Goal: Task Accomplishment & Management: Manage account settings

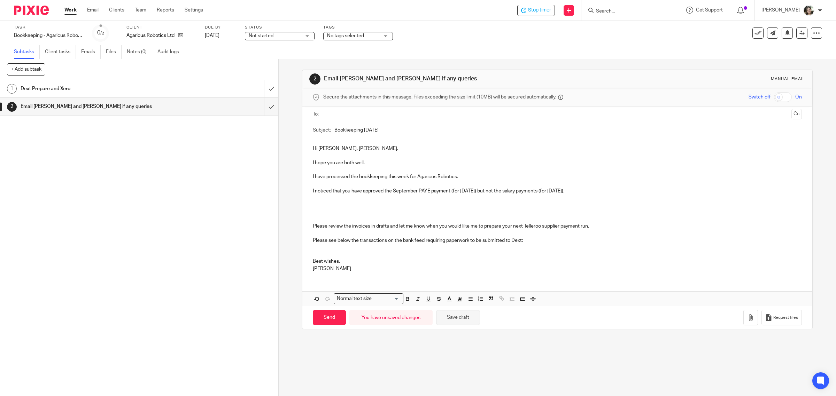
click at [457, 319] on button "Save draft" at bounding box center [458, 317] width 44 height 15
click at [192, 88] on div "Dext Prepare and Xero" at bounding box center [139, 89] width 237 height 10
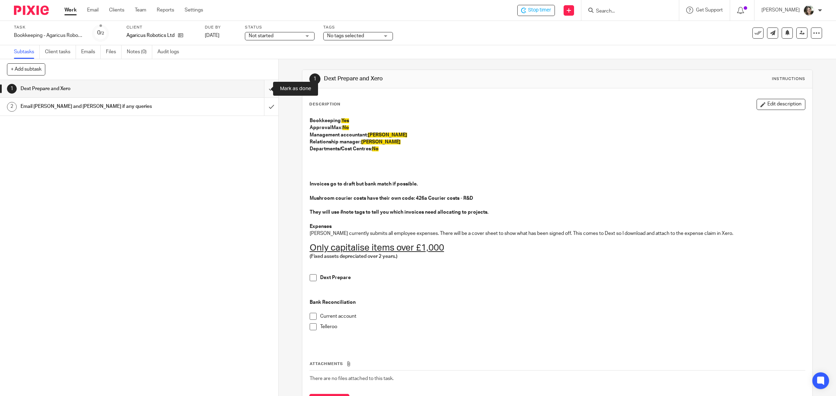
click at [262, 89] on input "submit" at bounding box center [139, 88] width 278 height 17
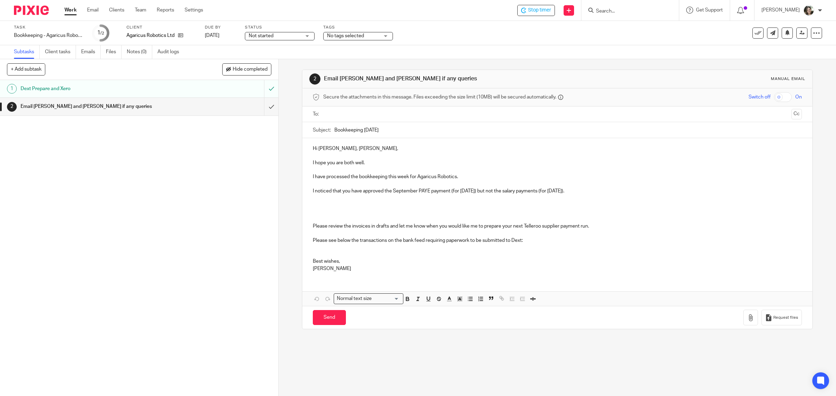
click at [308, 228] on div "Hi Kim, Bashir, I hope you are both well. I have processed the bookkeeping this…" at bounding box center [557, 207] width 510 height 139
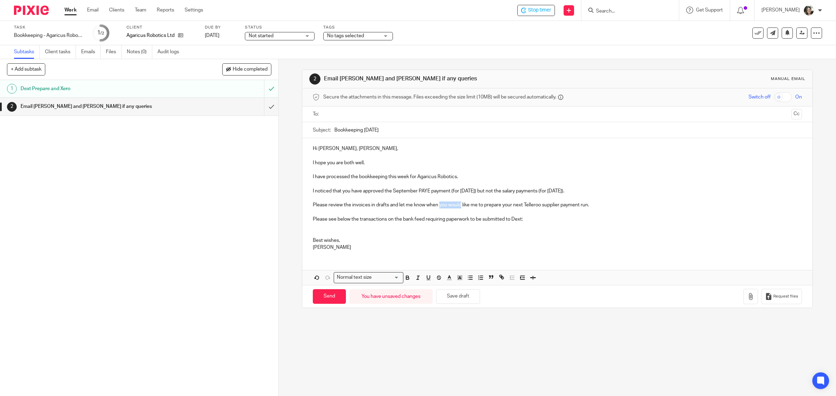
drag, startPoint x: 438, startPoint y: 206, endPoint x: 458, endPoint y: 207, distance: 20.6
click at [458, 207] on p "Please review the invoices in drafts and let me know when you would like me to …" at bounding box center [558, 202] width 490 height 14
click at [528, 207] on p "Please review the invoices in drafts and let me know when you are ready for me …" at bounding box center [558, 202] width 490 height 14
drag, startPoint x: 532, startPoint y: 220, endPoint x: 291, endPoint y: 218, distance: 241.1
click at [291, 218] on div "2 Email Kim and Bashir if any queries Manual email Secure the attachments in th…" at bounding box center [557, 227] width 557 height 337
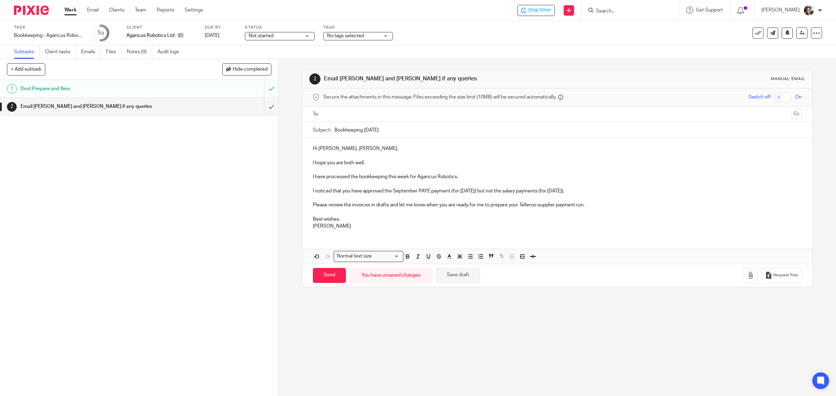
click at [455, 275] on button "Save draft" at bounding box center [458, 275] width 44 height 15
click at [461, 278] on button "Save draft" at bounding box center [458, 275] width 44 height 15
click at [348, 115] on input "text" at bounding box center [557, 114] width 463 height 8
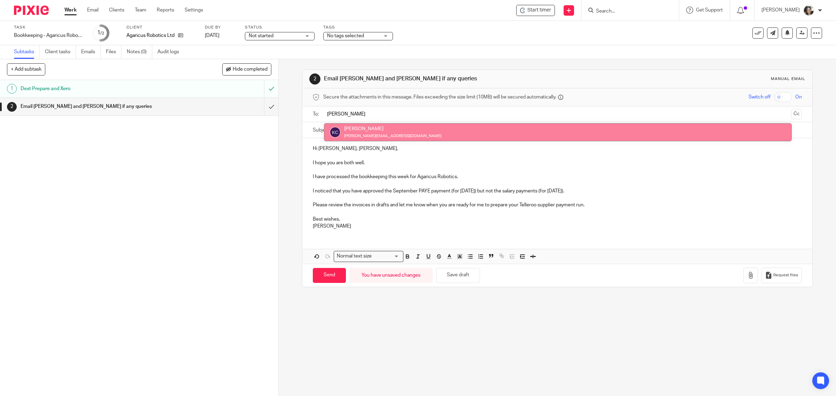
type input "Kim"
drag, startPoint x: 355, startPoint y: 132, endPoint x: 370, endPoint y: 125, distance: 16.5
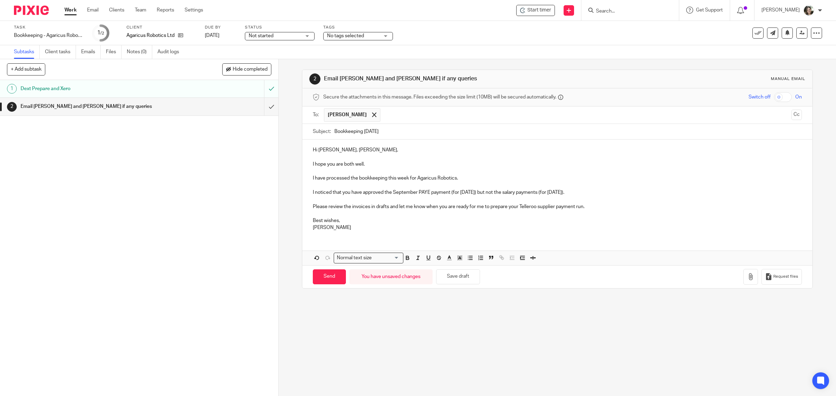
click at [388, 114] on input "text" at bounding box center [586, 115] width 405 height 14
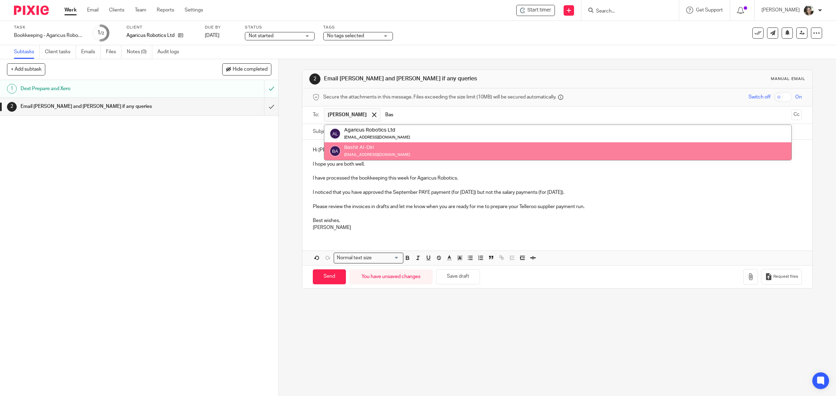
type input "Bas"
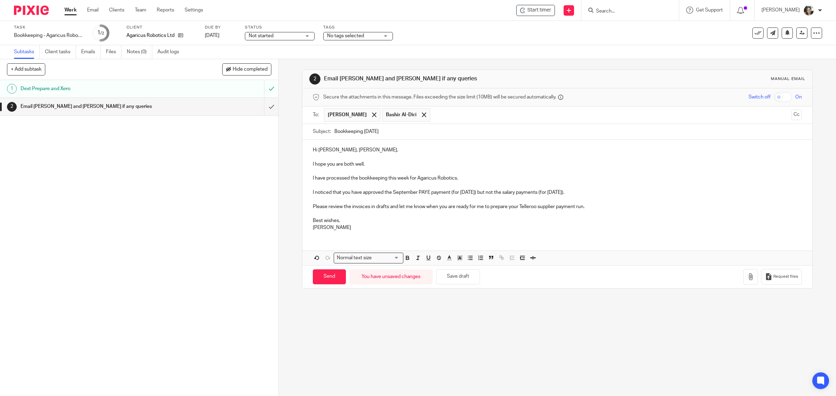
click at [359, 154] on p at bounding box center [558, 157] width 490 height 7
click at [371, 167] on p "I hope you are both well." at bounding box center [558, 164] width 490 height 7
click at [593, 207] on p "Please review the invoices in drafts and let me know when you are ready for me …" at bounding box center [558, 203] width 490 height 14
click at [450, 279] on button "Save draft" at bounding box center [458, 277] width 44 height 15
click at [325, 278] on input "Send" at bounding box center [329, 277] width 33 height 15
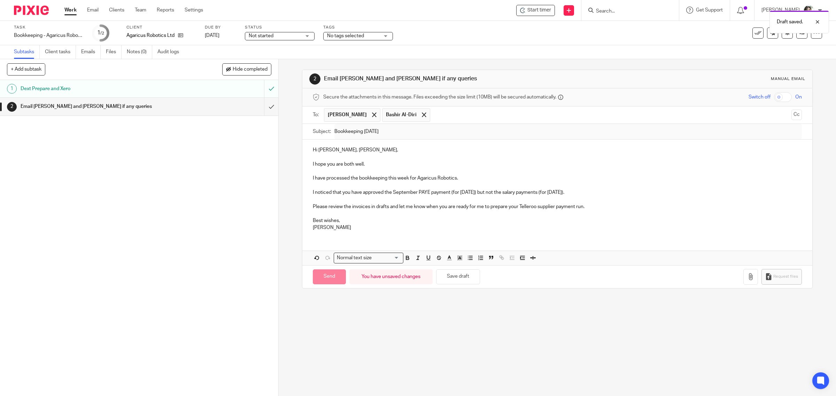
type input "Sent"
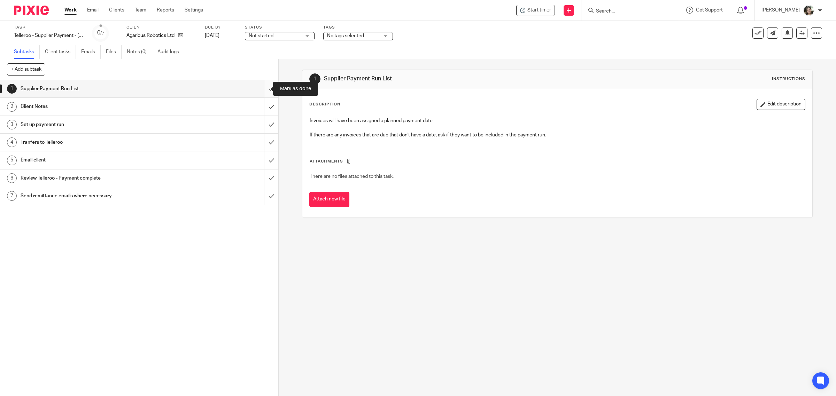
click at [262, 89] on input "submit" at bounding box center [139, 88] width 278 height 17
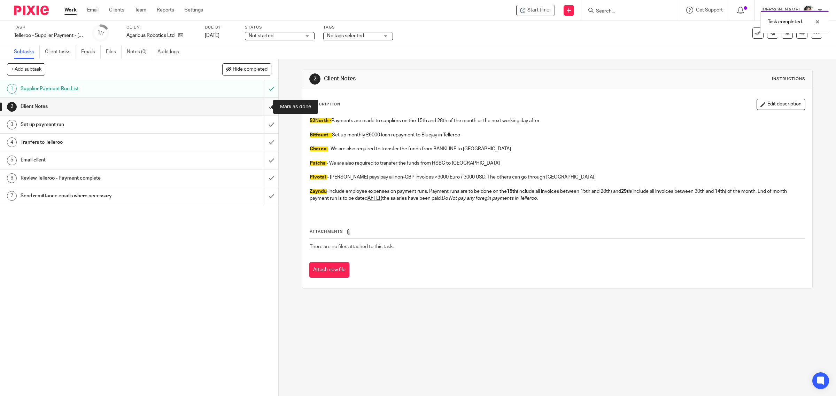
click at [262, 107] on input "submit" at bounding box center [139, 106] width 278 height 17
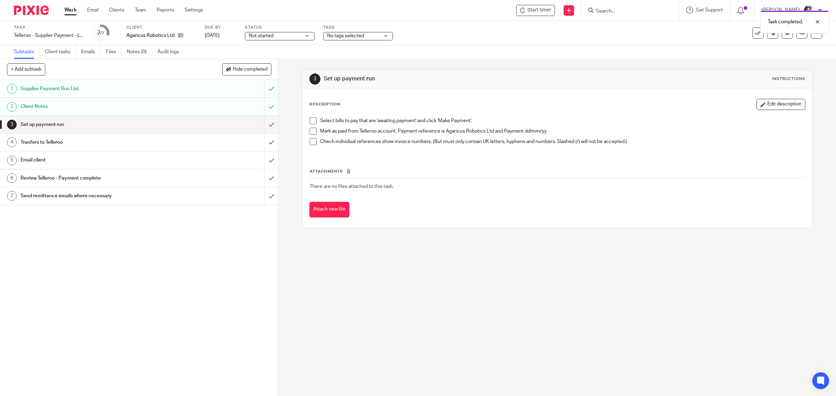
click at [279, 33] on span "Not started" at bounding box center [275, 35] width 52 height 7
click at [257, 63] on li "In progress" at bounding box center [279, 61] width 69 height 14
click at [453, 37] on div "Task Telleroo - Supplier Payment - [DATE] Save Telleroo - Supplier Payment - [D…" at bounding box center [350, 33] width 673 height 17
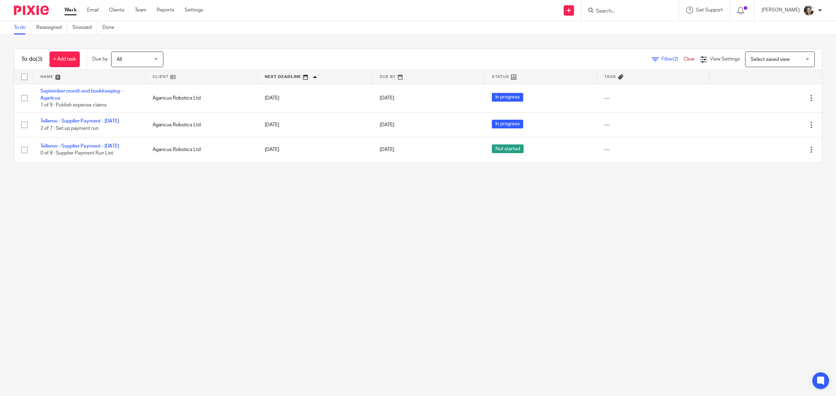
click at [641, 213] on main "To do Reassigned Snoozed Done To do (3) + Add task Due by All All [DATE] [DATE]…" at bounding box center [418, 198] width 836 height 396
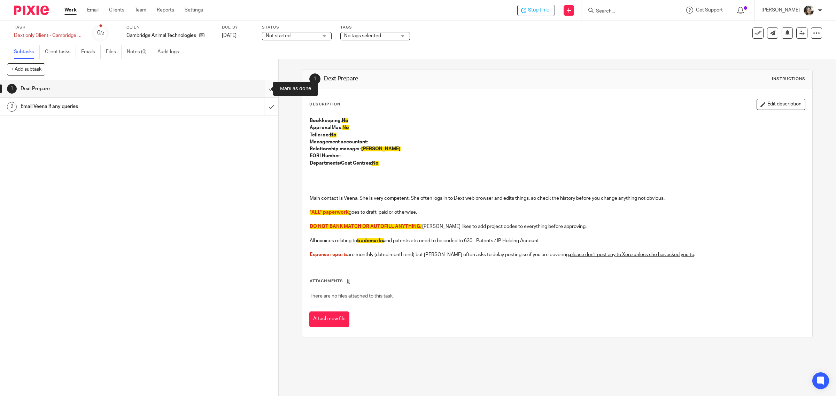
click at [260, 88] on input "submit" at bounding box center [139, 88] width 278 height 17
click at [542, 10] on span "Start timer" at bounding box center [539, 10] width 24 height 7
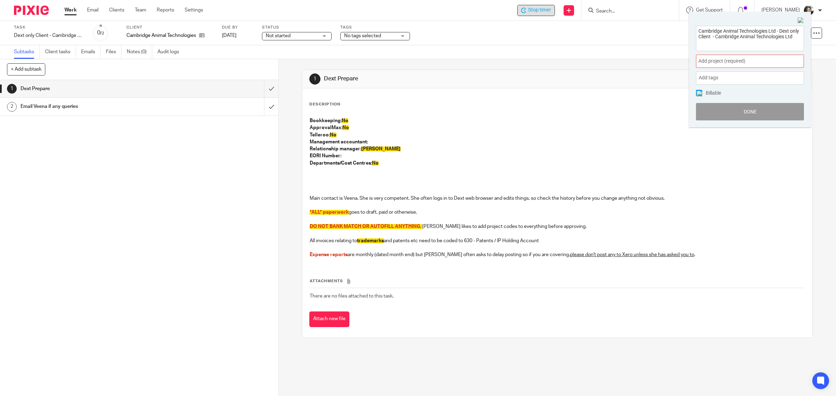
click at [707, 59] on span "Add project (required) :" at bounding box center [743, 60] width 88 height 7
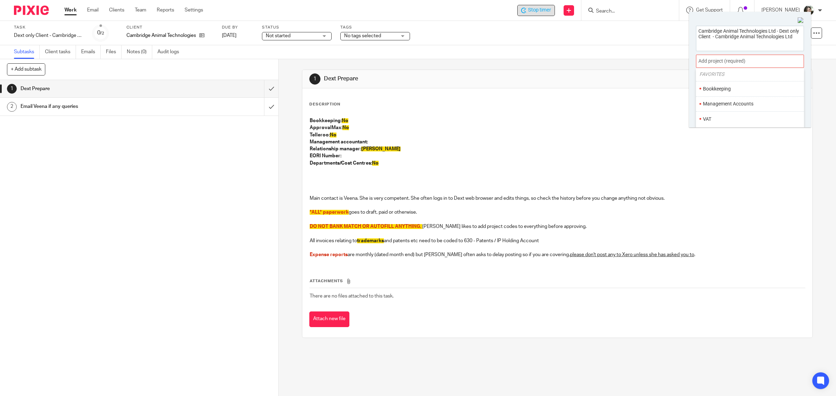
scroll to position [44, 0]
click at [723, 71] on li "Bookkeeping" at bounding box center [748, 69] width 91 height 7
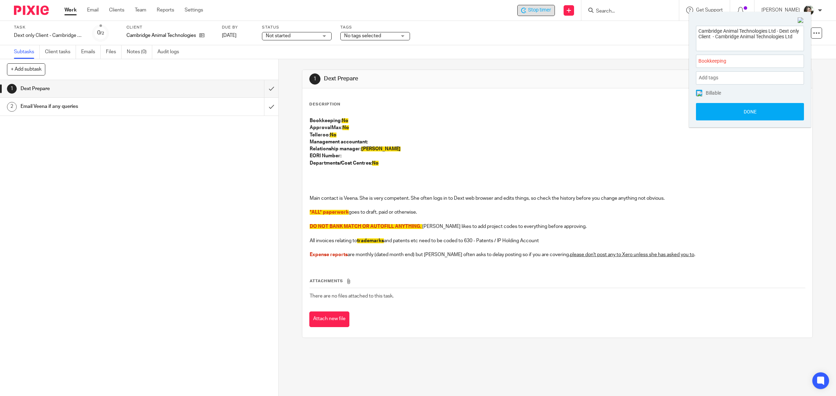
click at [699, 93] on img at bounding box center [700, 94] width 6 height 6
click at [737, 112] on button "Done" at bounding box center [750, 111] width 108 height 17
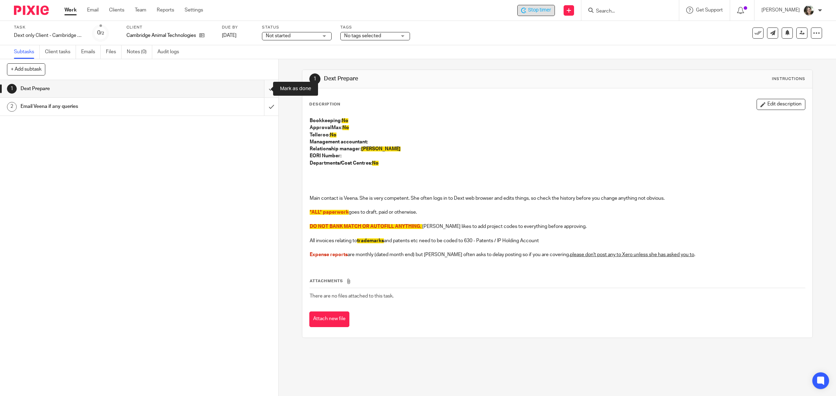
click at [262, 88] on input "submit" at bounding box center [139, 88] width 278 height 17
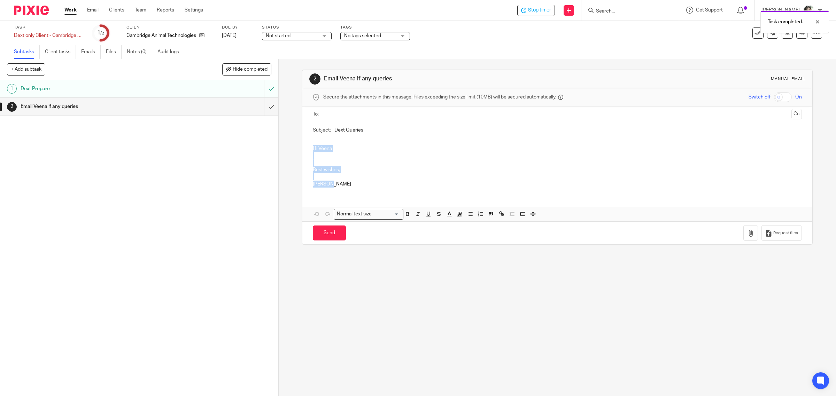
drag, startPoint x: 339, startPoint y: 188, endPoint x: 294, endPoint y: 129, distance: 74.3
click at [294, 129] on div "2 Email Veena if any queries Manual email Secure the attachments in this messag…" at bounding box center [557, 227] width 557 height 337
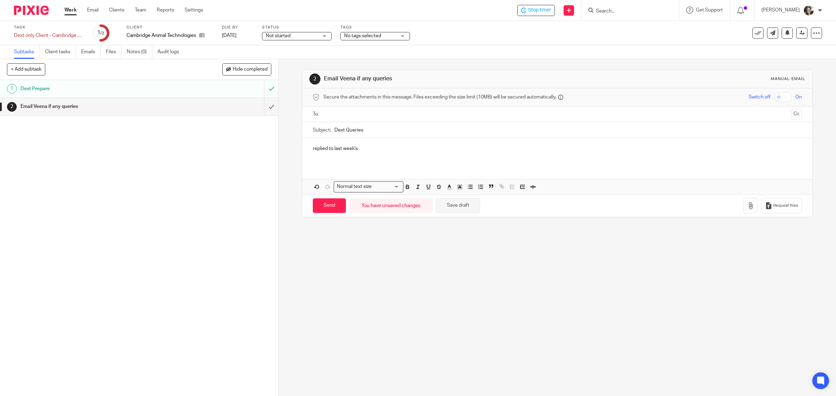
click at [471, 202] on button "Save draft" at bounding box center [458, 206] width 44 height 15
click at [262, 107] on input "submit" at bounding box center [139, 106] width 278 height 17
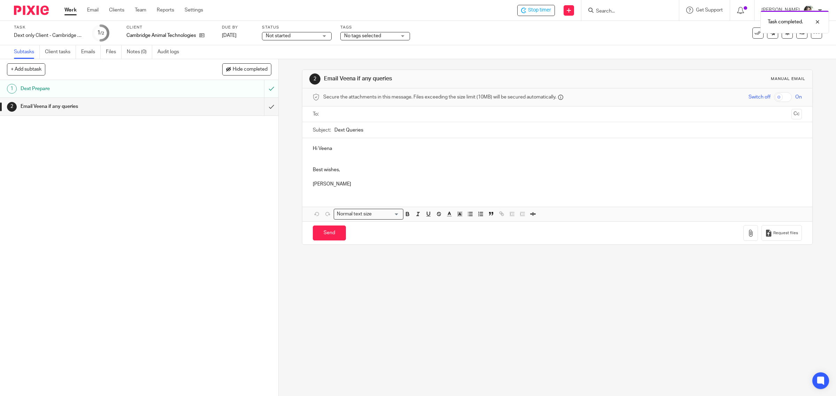
drag, startPoint x: 342, startPoint y: 128, endPoint x: 379, endPoint y: 128, distance: 36.6
click at [379, 128] on input "Dext Queries" at bounding box center [568, 130] width 468 height 16
click at [377, 129] on input "Dext Queries" at bounding box center [568, 130] width 468 height 16
click at [351, 130] on input "Dext Queries" at bounding box center [568, 130] width 468 height 16
drag, startPoint x: 344, startPoint y: 131, endPoint x: 426, endPoint y: 130, distance: 82.2
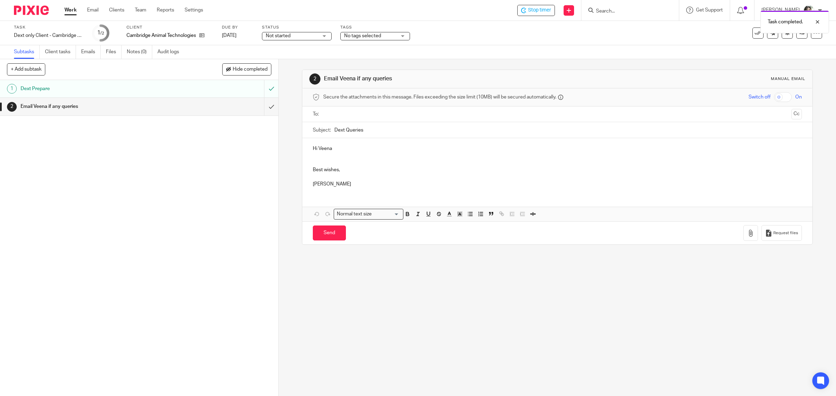
click at [424, 130] on input "Dext Queries" at bounding box center [568, 130] width 468 height 16
type input "Dext 25/09/2025"
click at [377, 114] on input "text" at bounding box center [557, 114] width 463 height 8
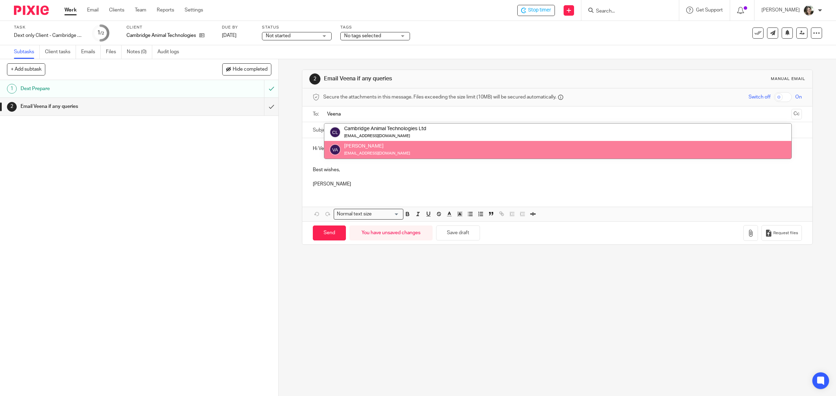
type input "Veena"
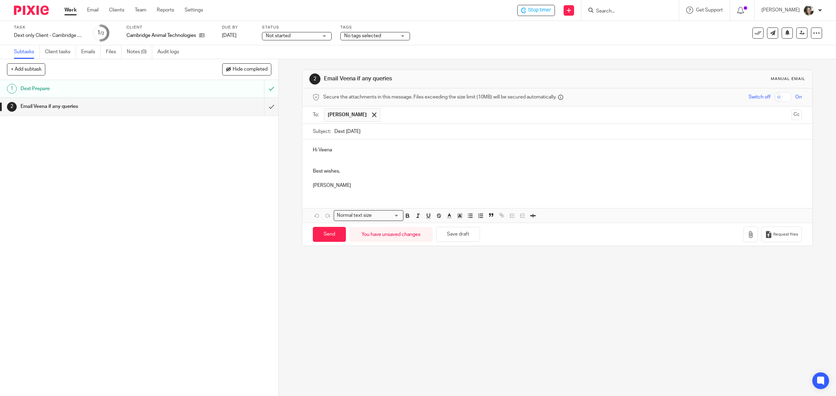
click at [318, 162] on p at bounding box center [558, 164] width 490 height 7
click at [325, 177] on p at bounding box center [558, 178] width 490 height 7
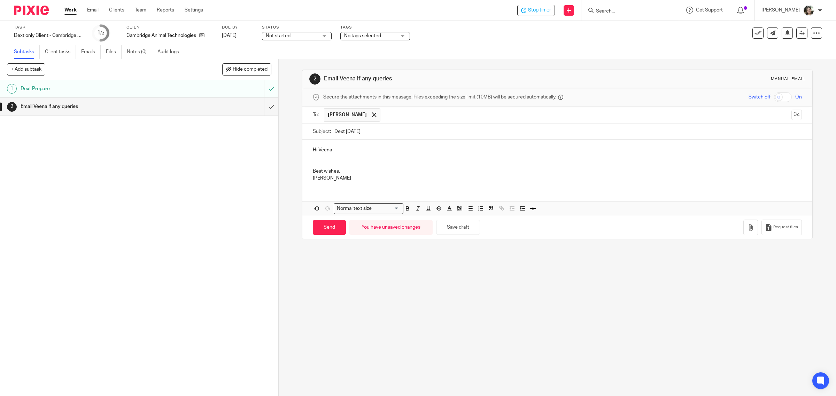
click at [330, 159] on p at bounding box center [558, 157] width 490 height 7
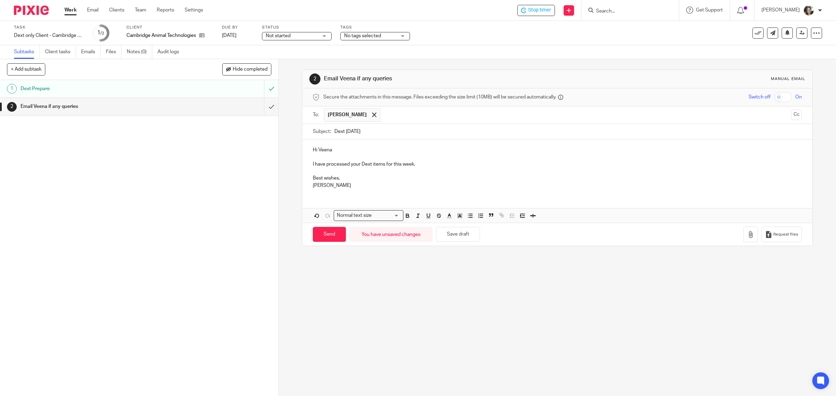
click at [424, 166] on p "I have processed your Dext items for this week." at bounding box center [558, 164] width 490 height 7
click at [532, 164] on p "I have processed your Dext items for this week. Just the GiffGaff topup left, a…" at bounding box center [558, 164] width 490 height 7
click at [314, 192] on div "Hi Veena I have processed your Dext items for this week. Just the GiffGaff topu…" at bounding box center [557, 167] width 510 height 55
click at [361, 195] on div "Hi Veena I have processed your Dext items for this week. Just the GiffGaff topu…" at bounding box center [557, 181] width 510 height 83
click at [360, 193] on div "Hi Veena I have processed your Dext items for this week. Just the GiffGaff topu…" at bounding box center [557, 167] width 510 height 55
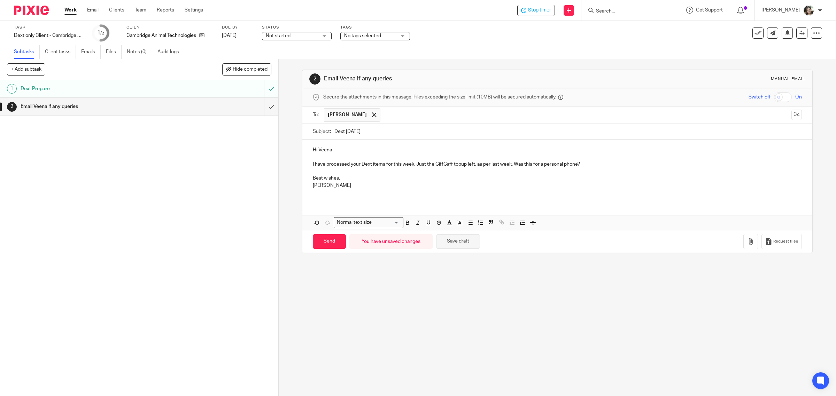
click at [459, 246] on button "Save draft" at bounding box center [458, 241] width 44 height 15
drag, startPoint x: 381, startPoint y: 131, endPoint x: 326, endPoint y: 130, distance: 54.7
click at [326, 130] on div "Subject: Dext 25/09/2025" at bounding box center [558, 132] width 490 height 16
type input "GiffGaff top-up"
click at [375, 168] on p "I have processed your Dext items for this week. Just the GiffGaff topup left, a…" at bounding box center [558, 164] width 490 height 7
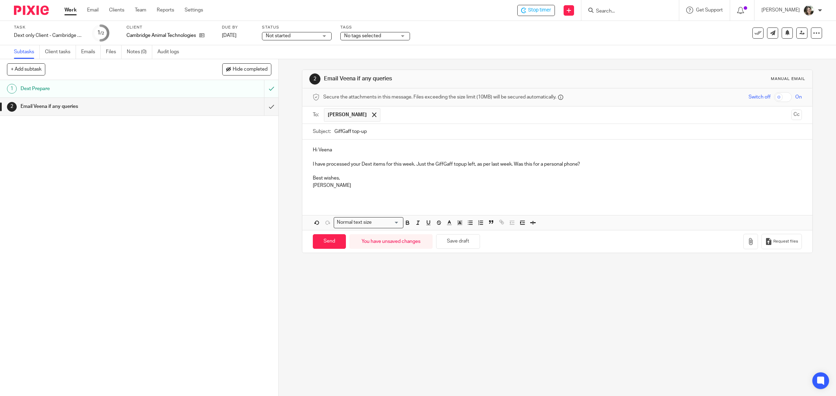
click at [368, 183] on p "Barbara" at bounding box center [558, 185] width 490 height 7
click at [460, 165] on p "I have processed your Dext items for this week. Just the GiffGaff topup left, a…" at bounding box center [558, 164] width 490 height 7
click at [454, 178] on p "Best wishes," at bounding box center [558, 178] width 490 height 7
click at [351, 186] on p "[PERSON_NAME]" at bounding box center [558, 185] width 490 height 7
click at [458, 247] on button "Save draft" at bounding box center [458, 241] width 44 height 15
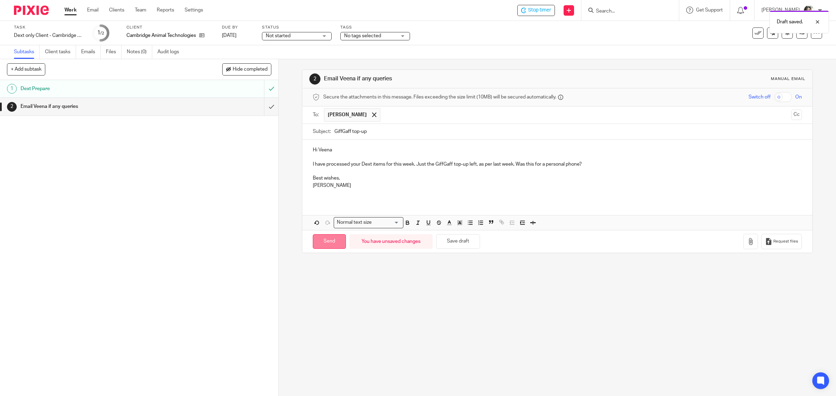
click at [326, 243] on input "Send" at bounding box center [329, 241] width 33 height 15
type input "Sent"
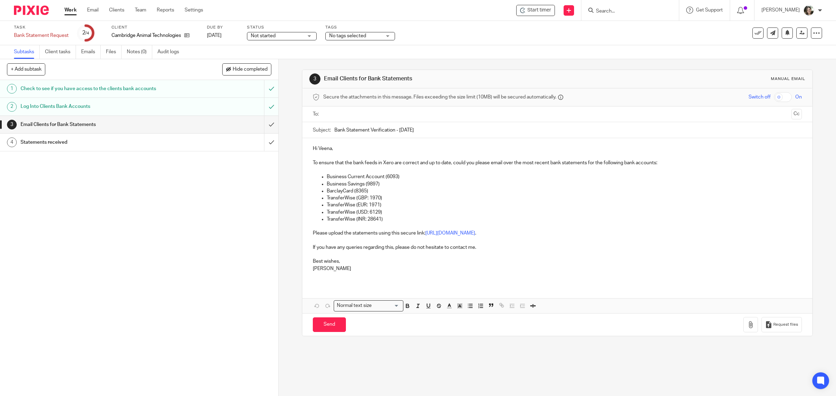
click at [349, 113] on input "text" at bounding box center [557, 114] width 463 height 8
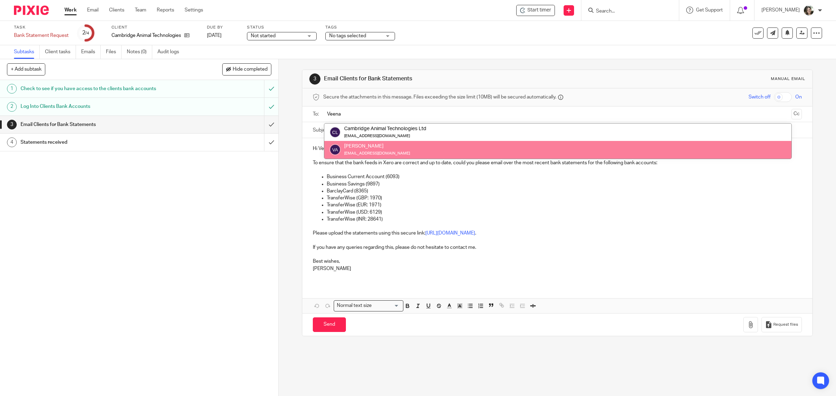
type input "Veena"
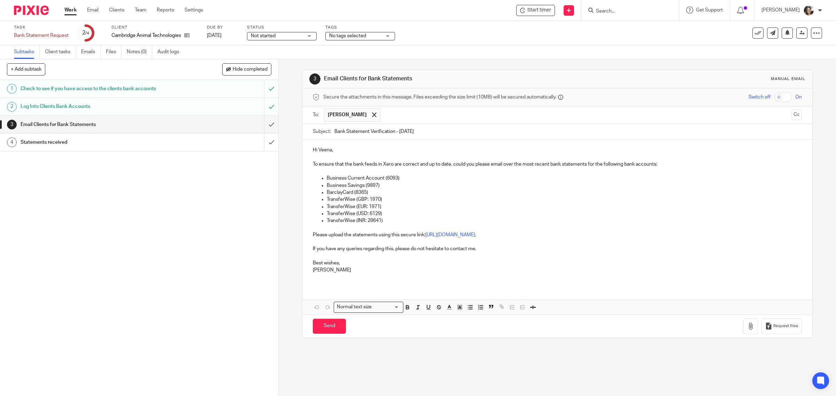
click at [354, 148] on p "Hi Veena," at bounding box center [558, 150] width 490 height 7
click at [321, 326] on input "Send" at bounding box center [329, 326] width 33 height 15
click at [279, 35] on span "Not started" at bounding box center [277, 35] width 52 height 7
click at [269, 60] on span "In progress" at bounding box center [265, 61] width 24 height 5
type input "Sent"
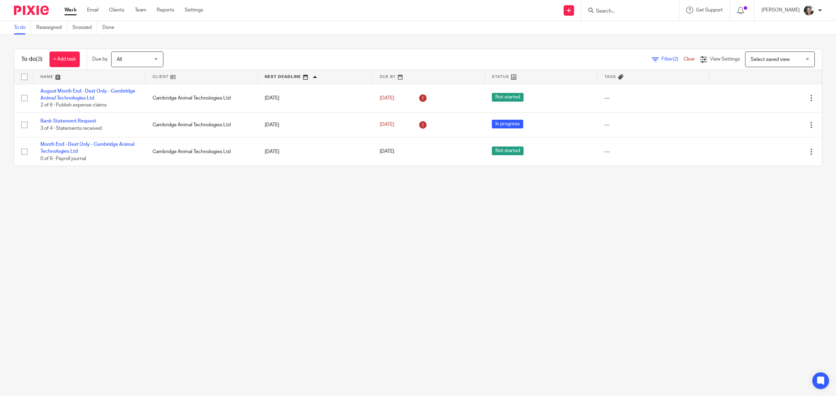
drag, startPoint x: 63, startPoint y: 91, endPoint x: 32, endPoint y: 188, distance: 102.9
click at [32, 188] on main "To do Reassigned Snoozed Done To do (3) + Add task Due by All All Today Tomorro…" at bounding box center [418, 198] width 836 height 396
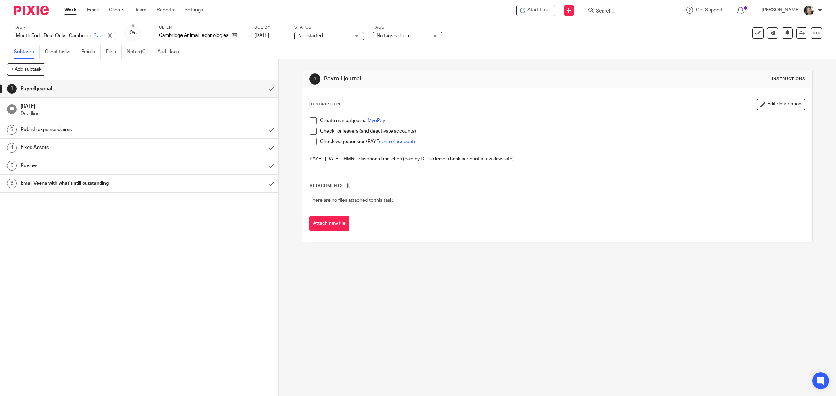
click at [13, 34] on div "Task Month End - Dext Only - Cambridge Animal Technologies Ltd Save Month End -…" at bounding box center [418, 33] width 836 height 24
click at [17, 34] on input "Month End - Dext Only - Cambridge Animal Technologies Ltd" at bounding box center [65, 36] width 102 height 8
type input "September Month End - Dext Only - Cambridge Animal Technologies Ltd"
click at [476, 39] on div "Task September Month End - Dext Only - Cambridge Animal Technologies Ltd Save M…" at bounding box center [350, 33] width 673 height 17
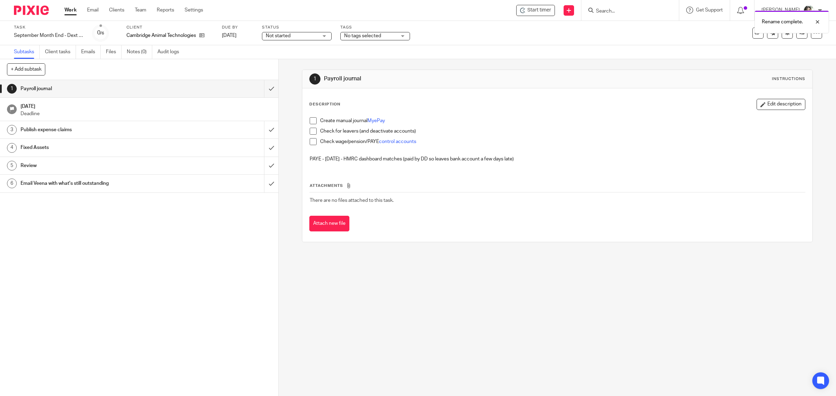
click at [286, 34] on span "Not started" at bounding box center [278, 35] width 25 height 5
click at [280, 62] on span "In progress" at bounding box center [280, 61] width 24 height 5
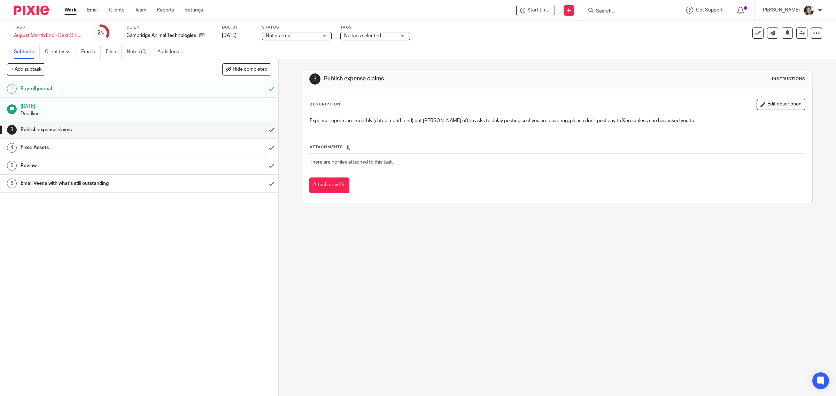
click at [286, 37] on span "Not started" at bounding box center [278, 35] width 25 height 5
click at [283, 61] on span "In progress" at bounding box center [280, 61] width 24 height 5
click at [408, 128] on div "Expense reports are monthly (dated month end) but Veena often asks to delay pos…" at bounding box center [557, 122] width 503 height 16
click at [260, 127] on input "submit" at bounding box center [139, 129] width 278 height 17
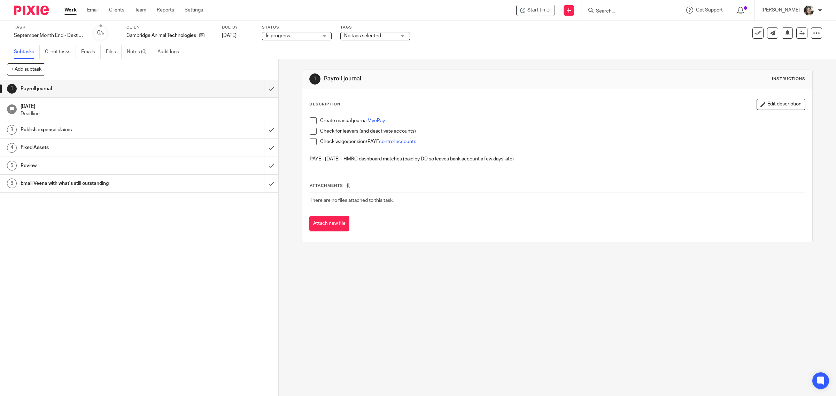
click at [79, 166] on h1 "Review" at bounding box center [100, 166] width 158 height 10
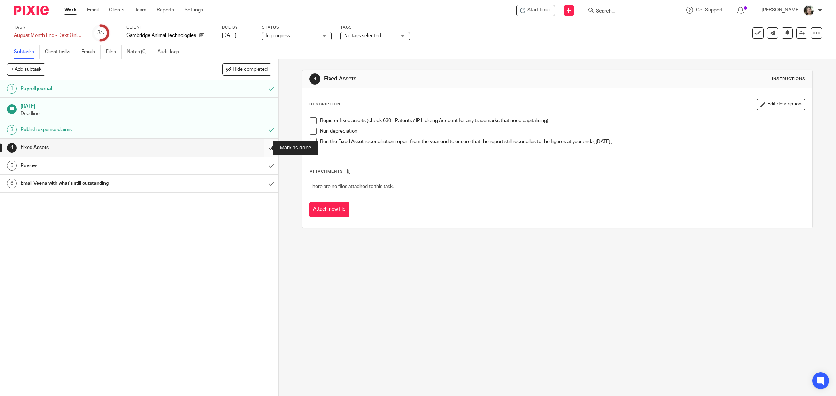
click at [263, 146] on input "submit" at bounding box center [139, 147] width 278 height 17
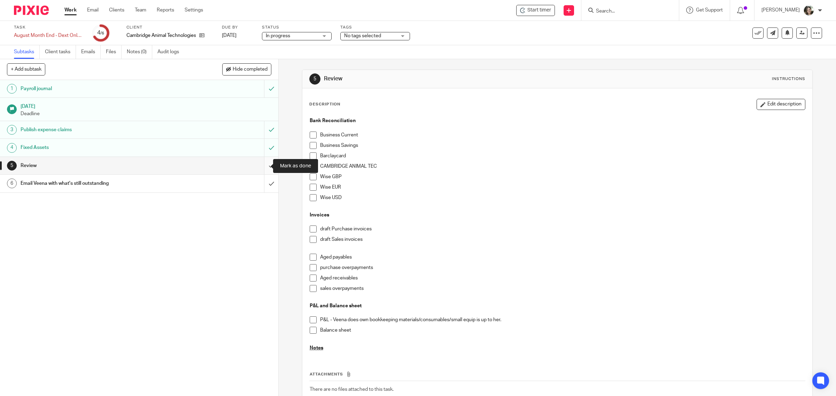
click at [265, 166] on input "submit" at bounding box center [139, 165] width 278 height 17
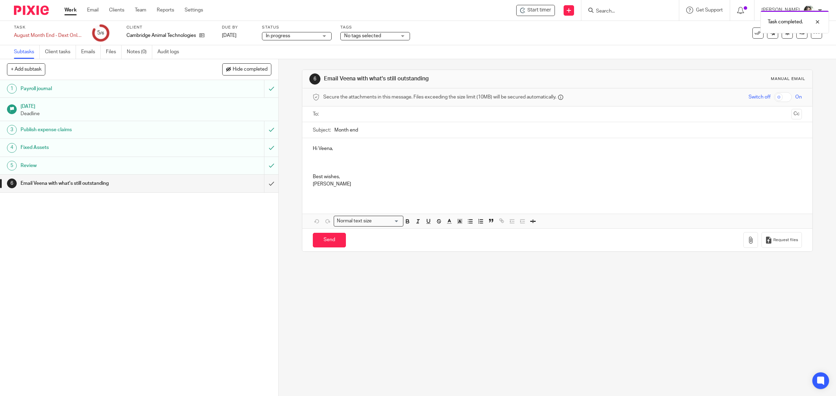
click at [752, 32] on div "Task completed." at bounding box center [623, 20] width 411 height 26
click at [749, 33] on div "Task completed." at bounding box center [623, 20] width 411 height 26
click at [745, 33] on div "Task completed." at bounding box center [623, 20] width 411 height 26
click at [747, 33] on div "Task completed." at bounding box center [623, 20] width 411 height 26
click at [755, 32] on icon at bounding box center [758, 33] width 7 height 7
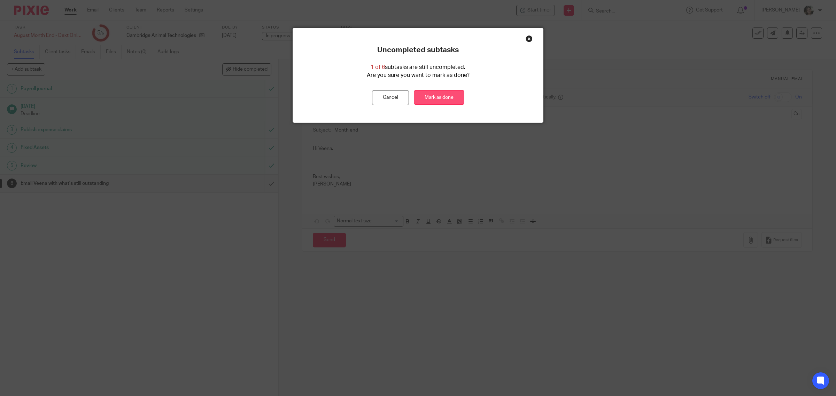
click at [447, 93] on link "Mark as done" at bounding box center [439, 97] width 51 height 15
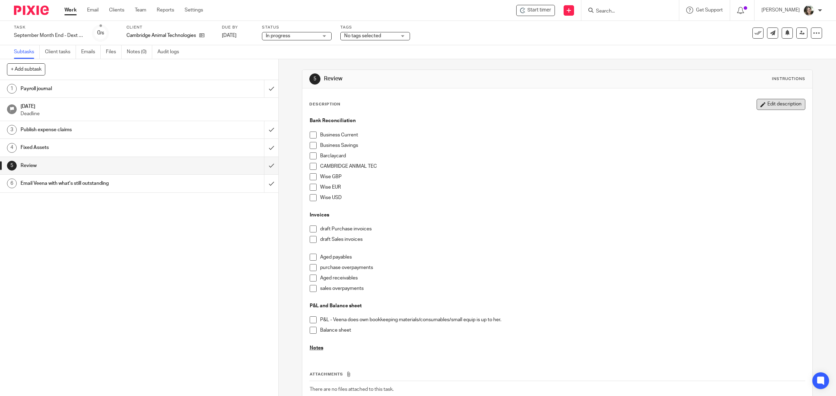
click at [760, 108] on button "Edit description" at bounding box center [781, 104] width 49 height 11
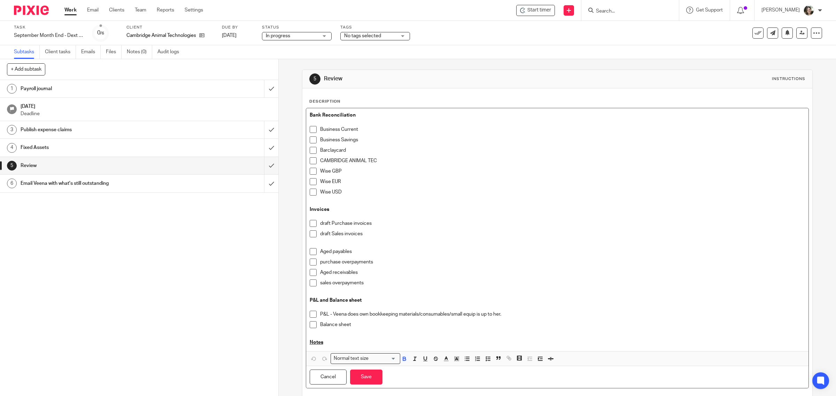
click at [306, 113] on div "Bank Reconciliation Business Current Business Savings Barclaycard CAMBRIDGE ANI…" at bounding box center [557, 229] width 503 height 243
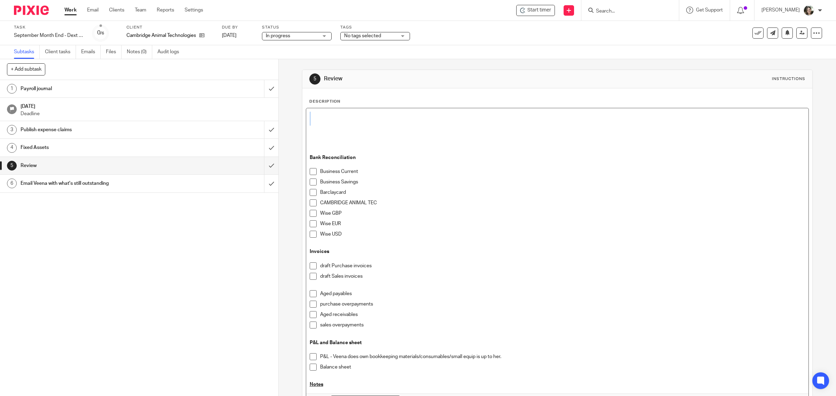
click at [330, 120] on div "Bank Reconciliation Business Current Business Savings Barclaycard CAMBRIDGE ANI…" at bounding box center [557, 251] width 503 height 286
click at [329, 126] on p at bounding box center [558, 129] width 496 height 7
click at [340, 128] on p "Check Menter a Business overpayment" at bounding box center [558, 129] width 496 height 7
click at [363, 128] on p "Check Menter a Business overpayment" at bounding box center [558, 129] width 496 height 7
click at [442, 129] on p "Check Menter a Business refunded overpayment" at bounding box center [558, 129] width 496 height 7
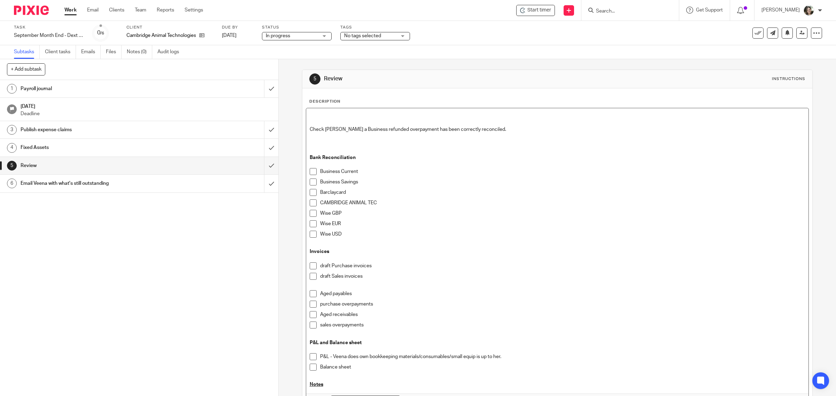
click at [504, 129] on p "Check Menter a Business refunded overpayment has been correctly reconciled." at bounding box center [558, 129] width 496 height 7
click at [531, 131] on p "Check Menter a Business refunded overpayment has been correctly reconciled. (Cu…" at bounding box center [558, 129] width 496 height 7
click at [621, 128] on p "Check Menter a Business refunded overpayment has been correctly reconciled. (Cu…" at bounding box center [558, 129] width 496 height 7
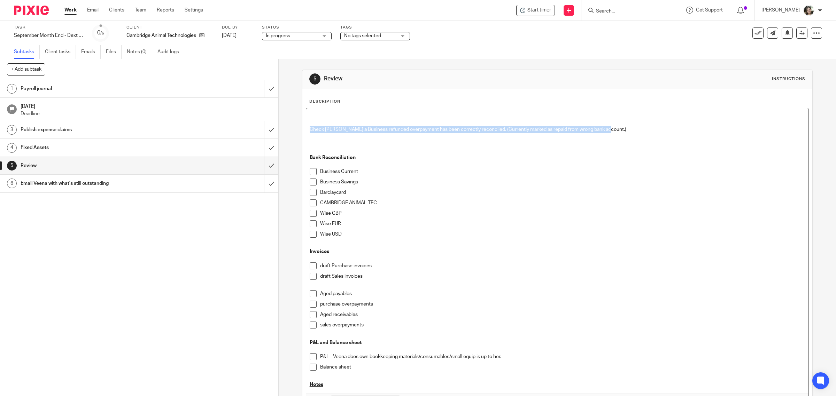
drag, startPoint x: 307, startPoint y: 130, endPoint x: 616, endPoint y: 130, distance: 308.3
click at [616, 130] on p "Check Menter a Business refunded overpayment has been correctly reconciled. (Cu…" at bounding box center [558, 129] width 496 height 7
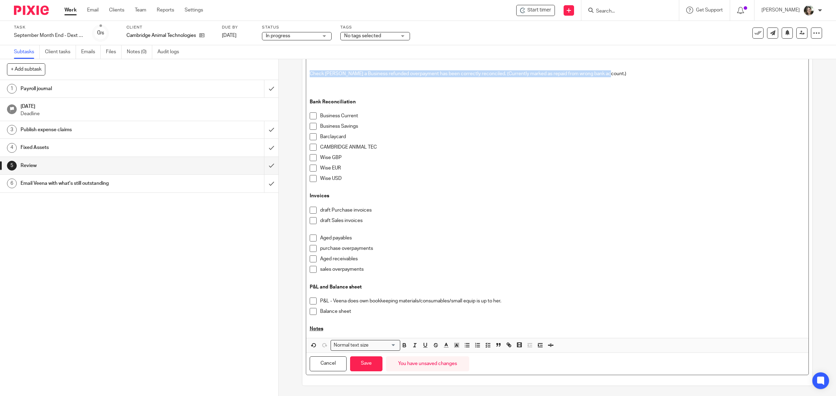
scroll to position [56, 0]
click at [403, 345] on icon "button" at bounding box center [404, 346] width 3 height 2
click at [456, 346] on line "button" at bounding box center [457, 346] width 2 height 0
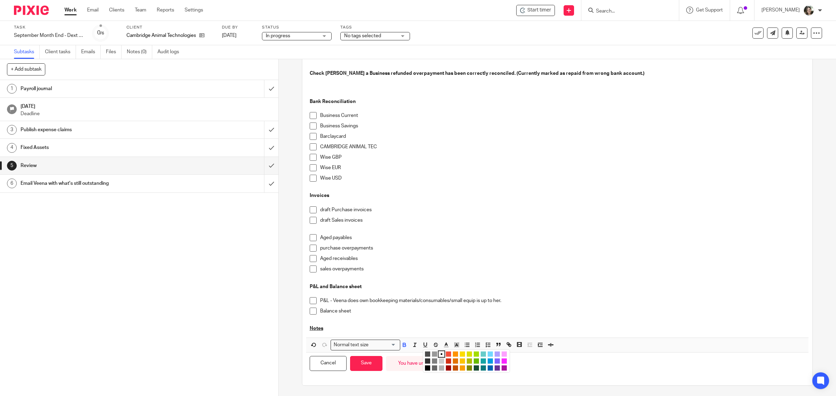
click at [460, 354] on li "color:#FCDC00" at bounding box center [462, 354] width 5 height 5
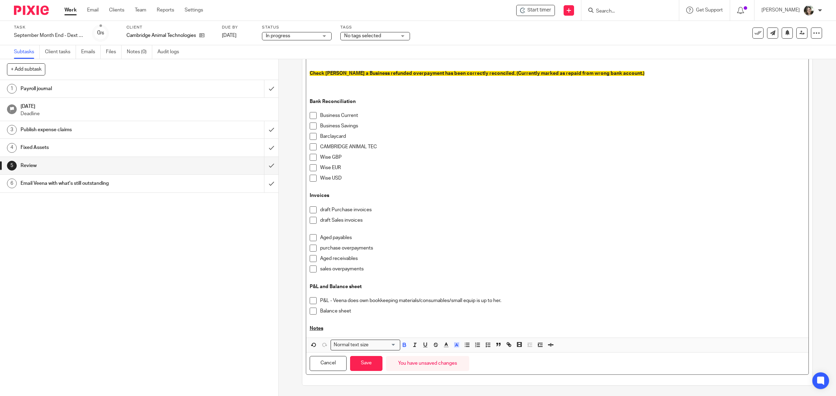
click at [449, 218] on p "draft Sales invoices" at bounding box center [562, 220] width 485 height 7
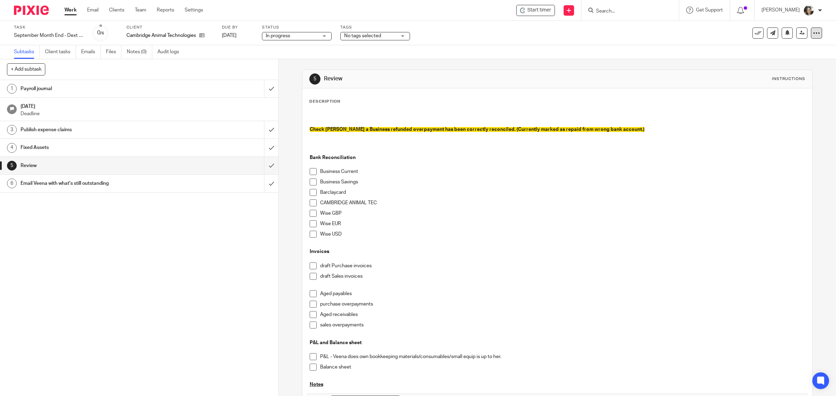
click at [813, 33] on icon at bounding box center [816, 33] width 7 height 7
click at [786, 61] on link "Advanced task editor" at bounding box center [788, 60] width 46 height 5
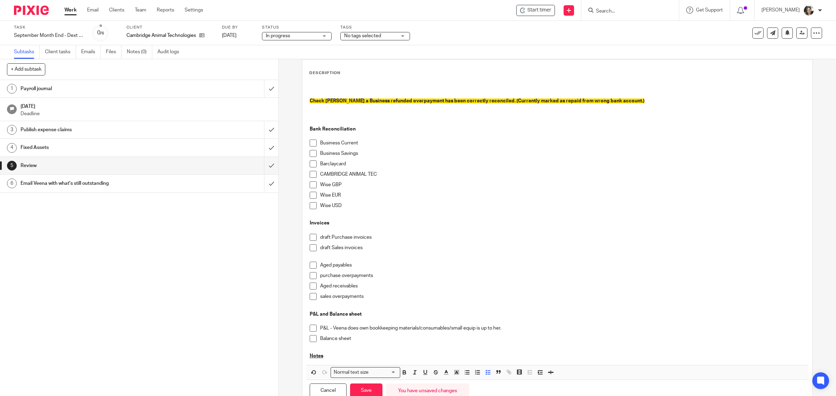
scroll to position [56, 0]
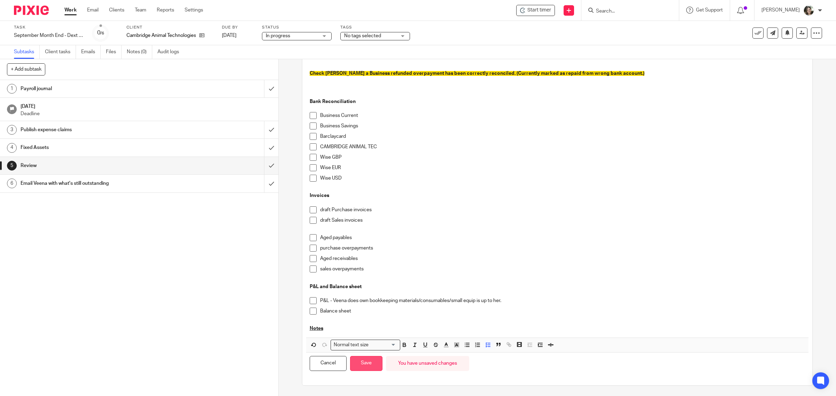
click at [367, 360] on button "Save" at bounding box center [366, 363] width 32 height 15
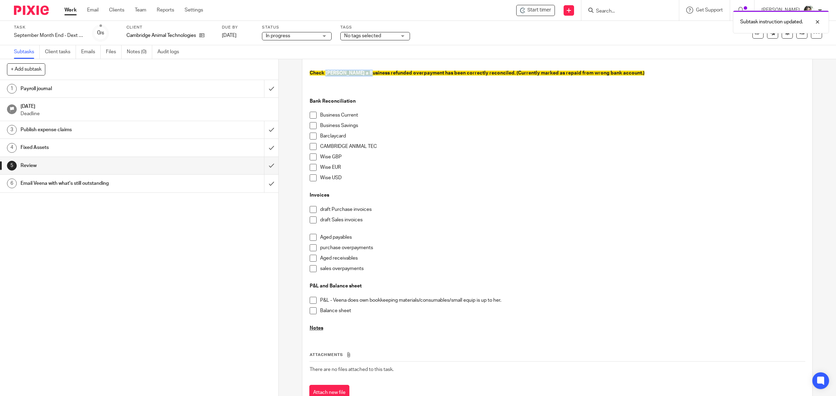
drag, startPoint x: 323, startPoint y: 72, endPoint x: 365, endPoint y: 72, distance: 41.8
click at [365, 72] on span "Check Menter a Business refunded overpayment has been correctly reconciled. (Cu…" at bounding box center [477, 73] width 335 height 5
copy span "Menter a Business"
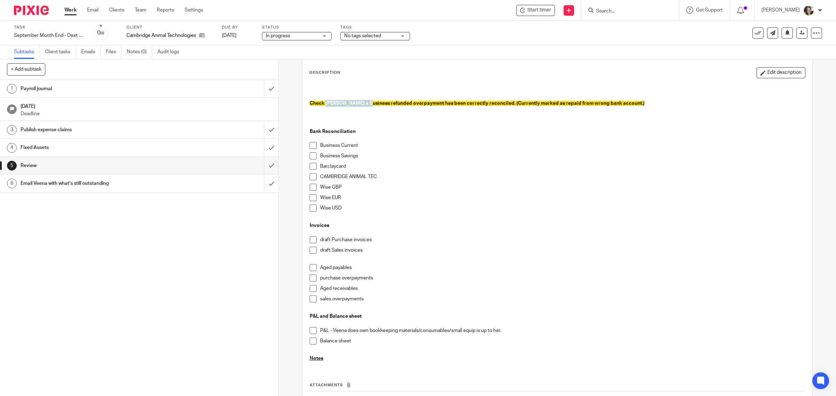
scroll to position [0, 0]
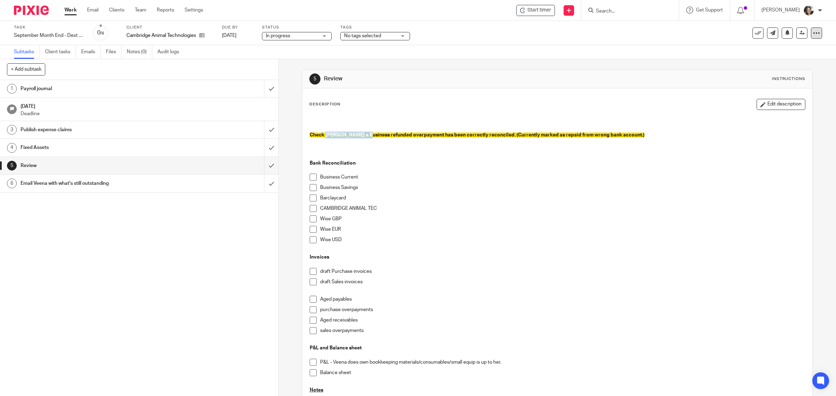
click at [813, 32] on icon at bounding box center [816, 33] width 7 height 7
click at [786, 60] on link "Advanced task editor" at bounding box center [788, 60] width 46 height 5
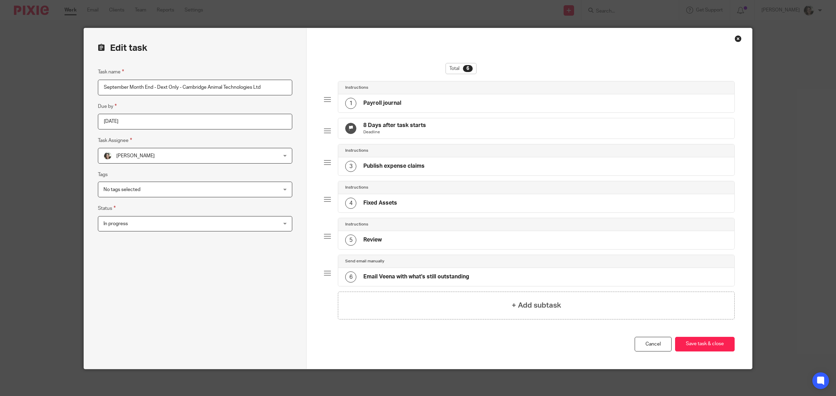
click at [380, 248] on div "5 Review" at bounding box center [536, 240] width 396 height 18
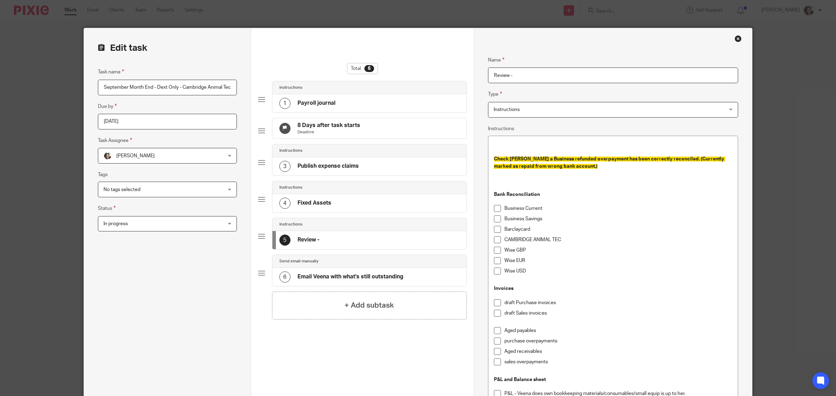
paste input "Menter a Business"
click at [511, 74] on input "Review - Menter a Business" at bounding box center [613, 76] width 250 height 16
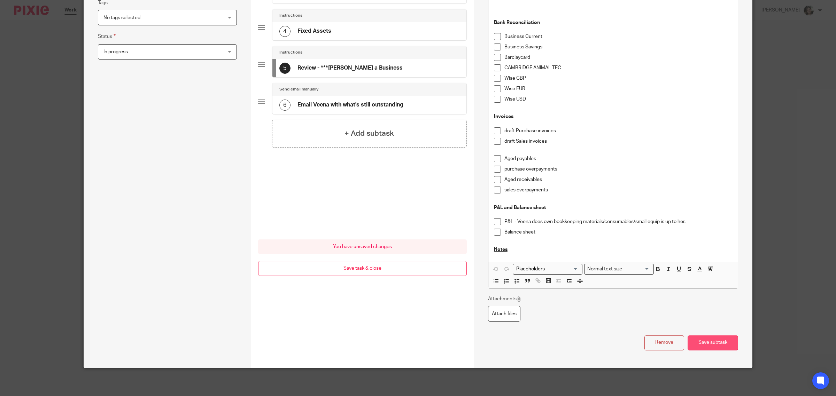
type input "Review - ***Menter a Business"
click at [702, 345] on button "Save subtask" at bounding box center [713, 343] width 51 height 15
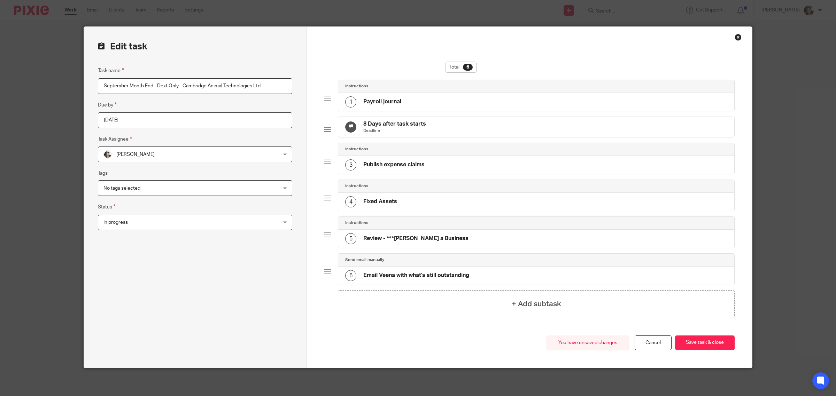
scroll to position [8, 0]
click at [701, 344] on button "Save task & close" at bounding box center [705, 343] width 60 height 15
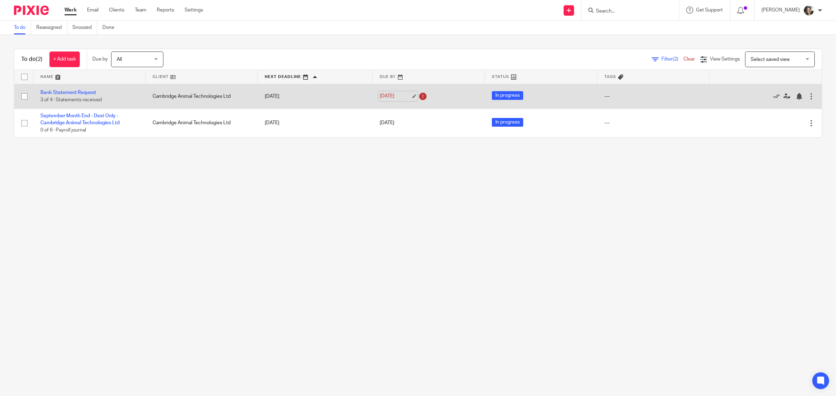
click at [391, 96] on link "[DATE]" at bounding box center [395, 96] width 31 height 7
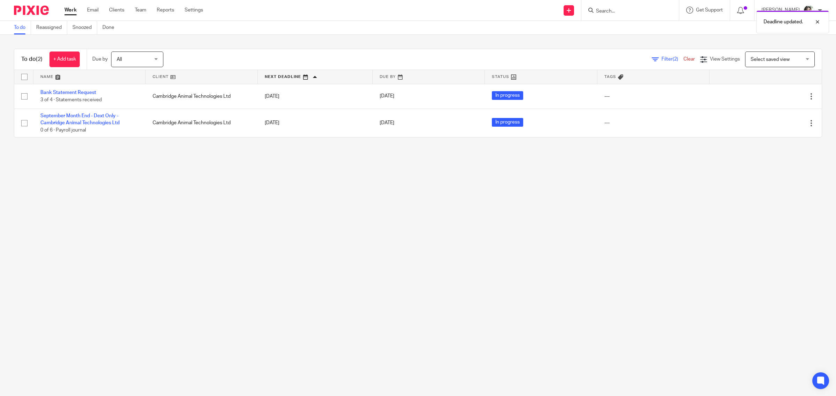
click at [326, 192] on main "To do Reassigned Snoozed Done To do (2) + Add task Due by All All [DATE] [DATE]…" at bounding box center [418, 198] width 836 height 396
